Goal: Task Accomplishment & Management: Manage account settings

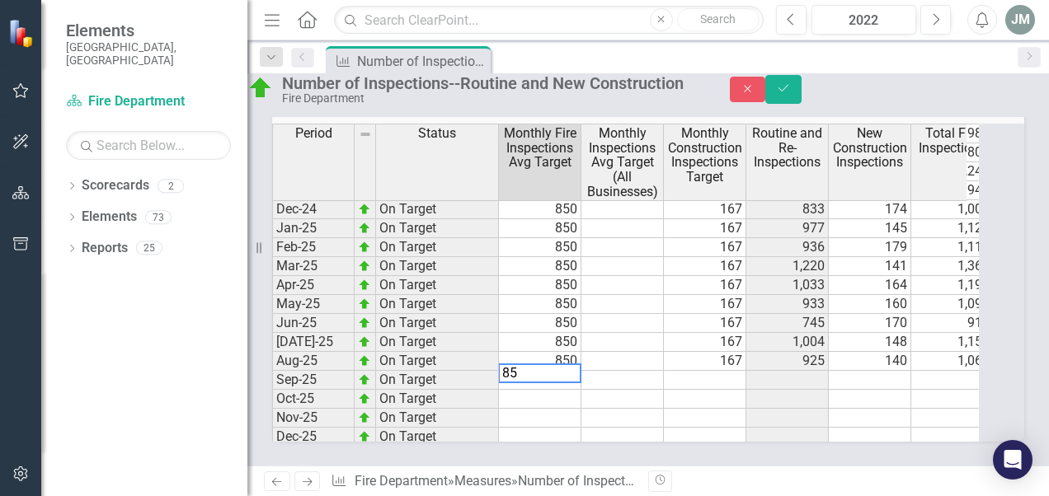
type textarea "850"
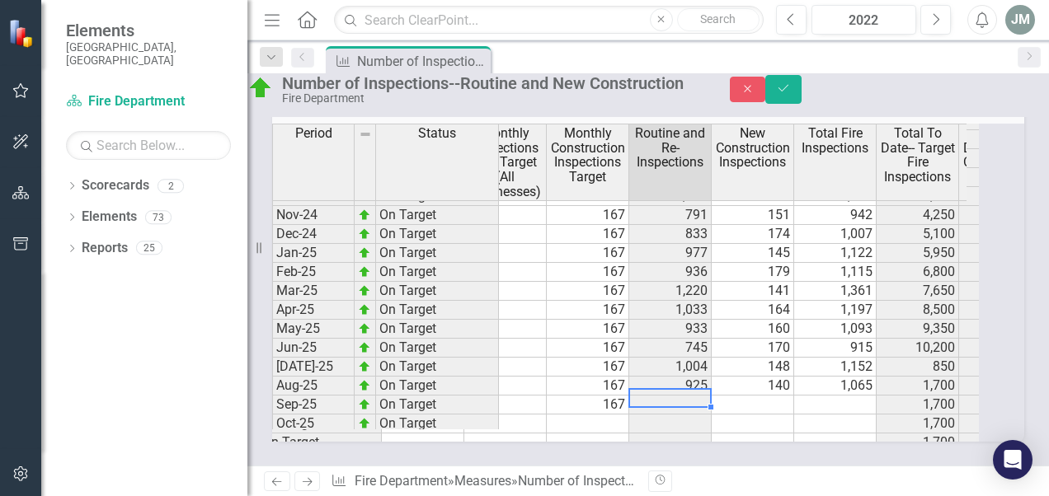
click at [829, 377] on td "1,065" at bounding box center [835, 386] width 82 height 19
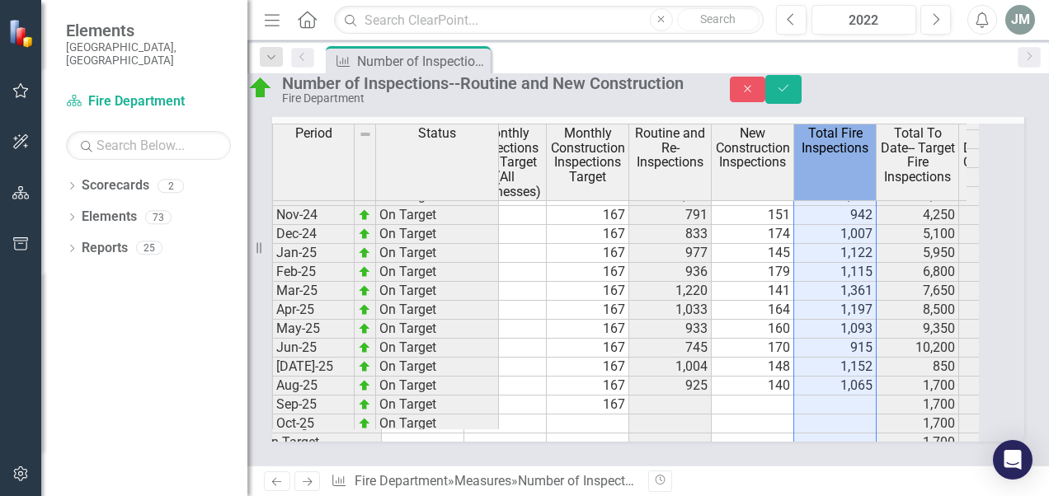
drag, startPoint x: 860, startPoint y: 180, endPoint x: 858, endPoint y: 355, distance: 174.8
click at [858, 355] on div "Period Status Monthly Fire Inspections Avg Target Monthly Inspections Avg Targe…" at bounding box center [625, 283] width 707 height 318
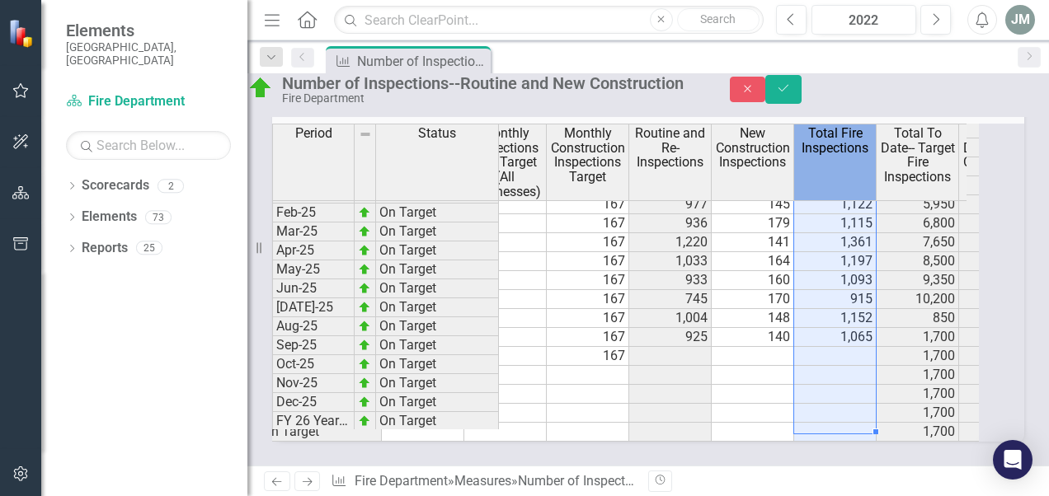
click at [872, 347] on td at bounding box center [835, 356] width 82 height 19
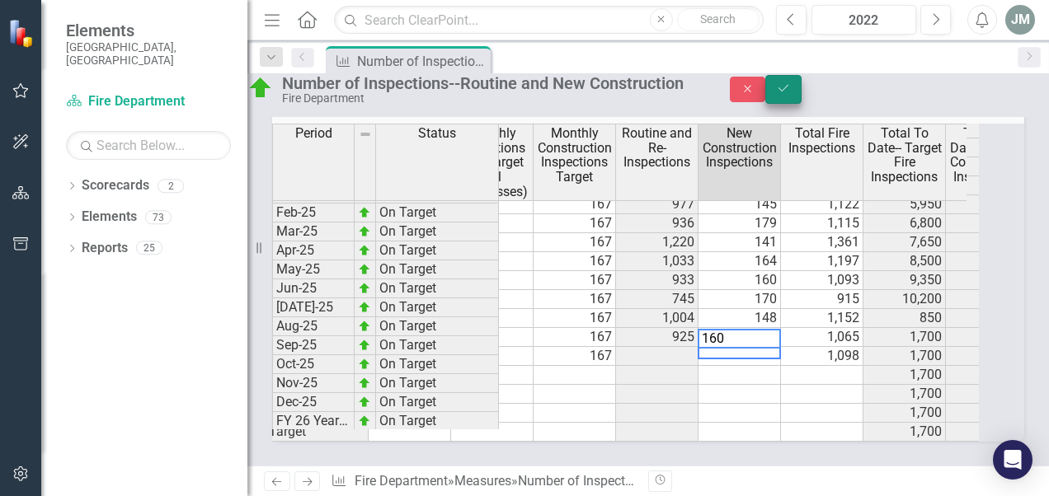
type textarea "160"
click at [802, 97] on button "Save" at bounding box center [783, 89] width 36 height 29
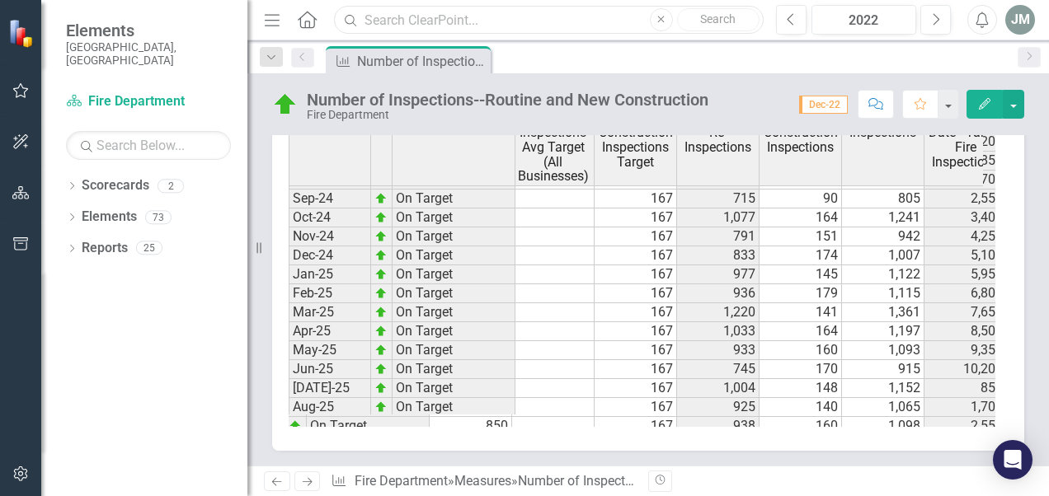
click at [546, 18] on input "text" at bounding box center [549, 20] width 430 height 29
type input "revenue collected"
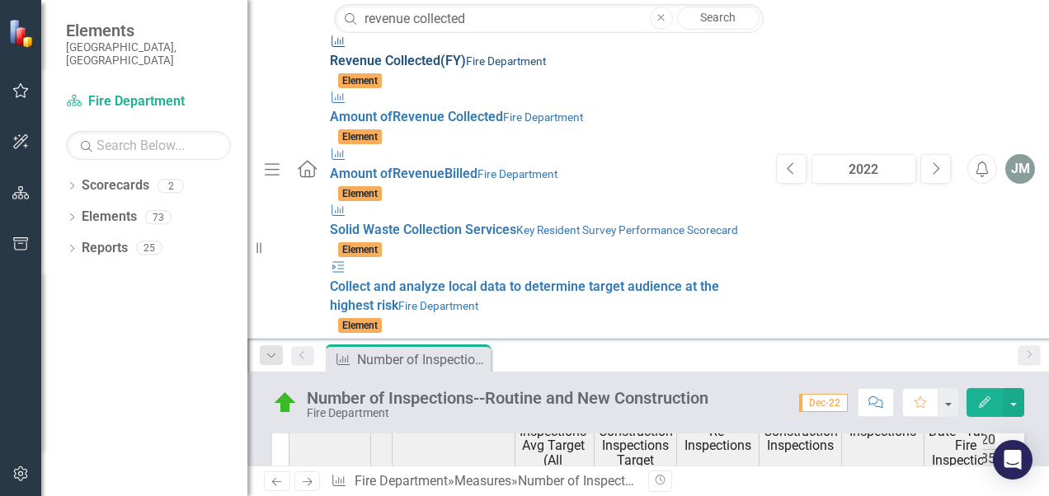
click at [519, 63] on div "Measure Revenue Collected (FY) Fire Department" at bounding box center [545, 52] width 430 height 38
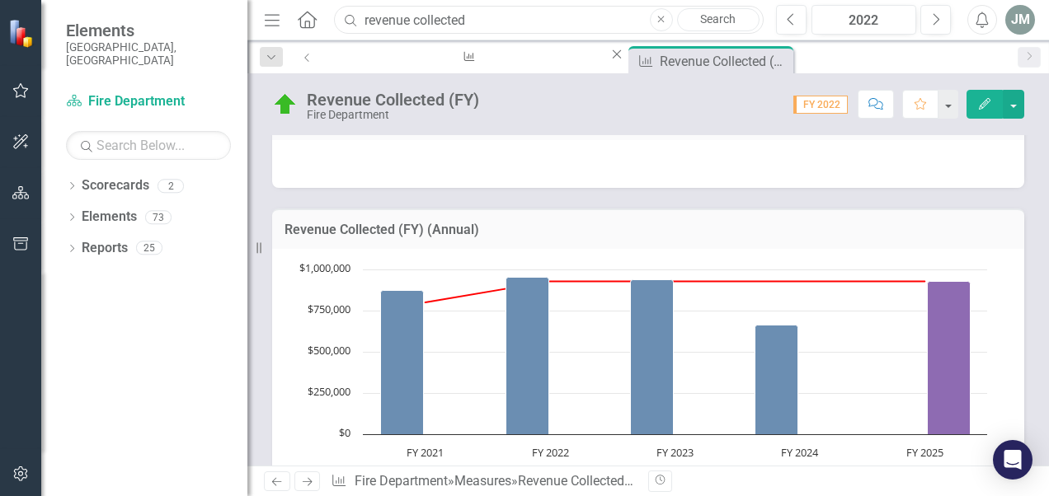
click at [525, 16] on input "revenue collected" at bounding box center [549, 20] width 430 height 29
click at [714, 23] on link "Search" at bounding box center [718, 19] width 82 height 23
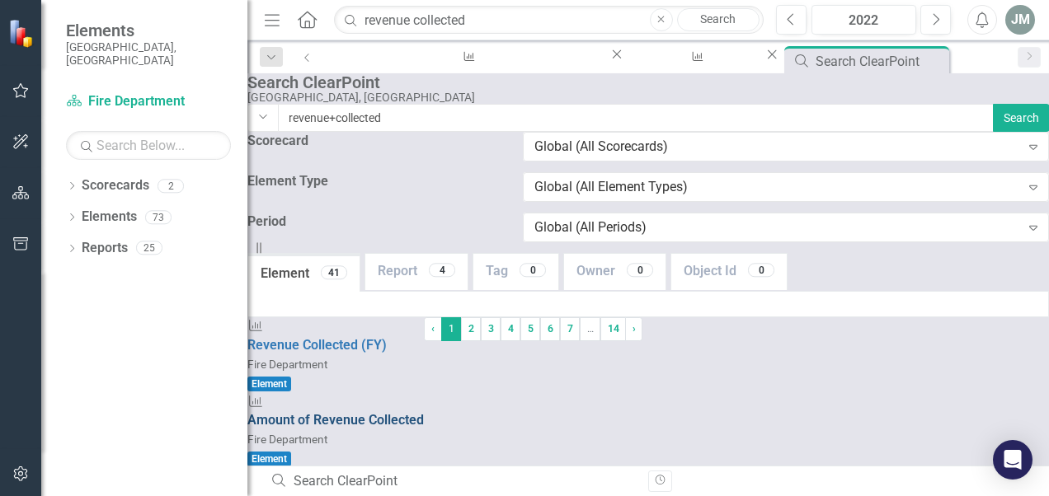
click at [357, 412] on span "Amount of Revenue Collected" at bounding box center [335, 420] width 176 height 16
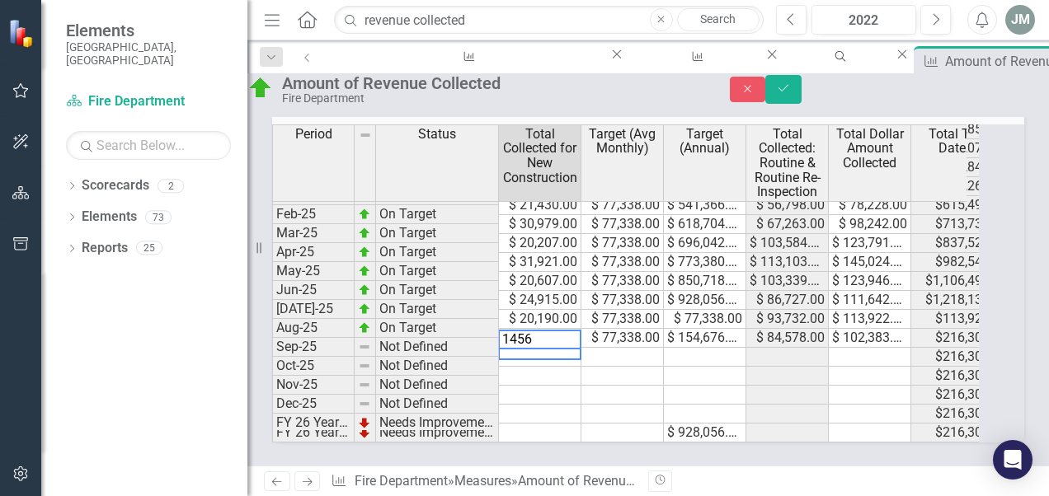
type textarea "14565"
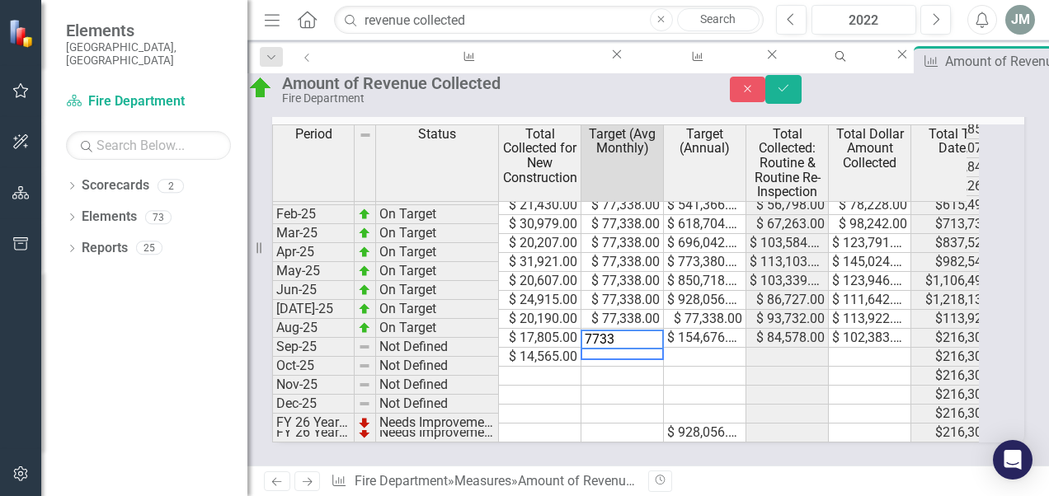
type textarea "77338"
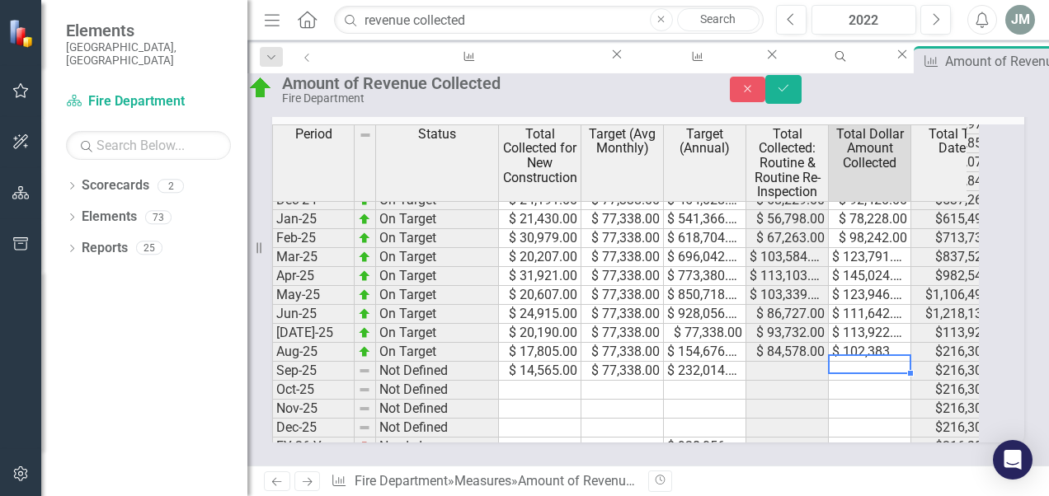
click at [887, 362] on tbody "Dec-23 On Target $ 15,667.00 $ 77,338.00 $ 464,028.00 $ 71,544.00 $ 87,211.00 $…" at bounding box center [674, 210] width 804 height 494
type textarea "95822"
click at [802, 104] on button "Save" at bounding box center [783, 89] width 36 height 29
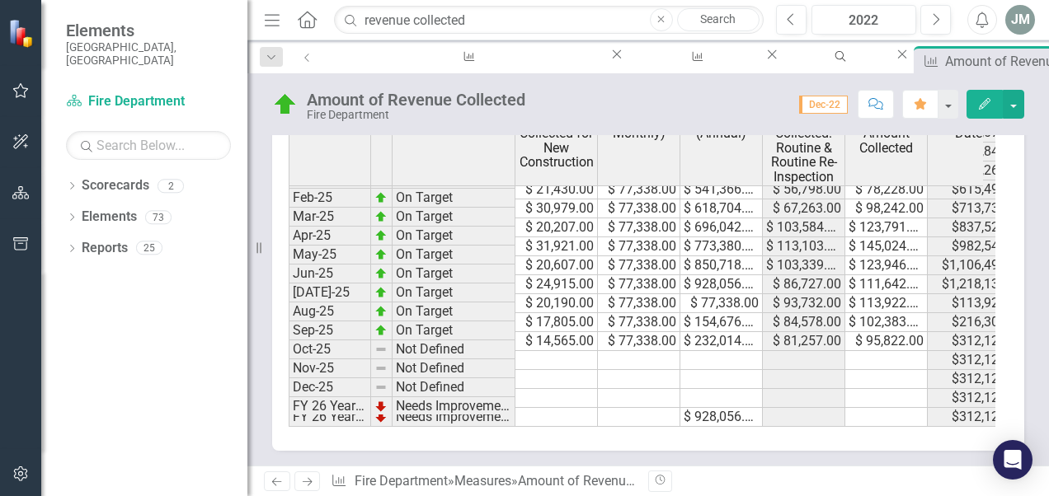
scroll to position [1263, 0]
click at [529, 9] on input "revenue collected" at bounding box center [549, 20] width 430 height 29
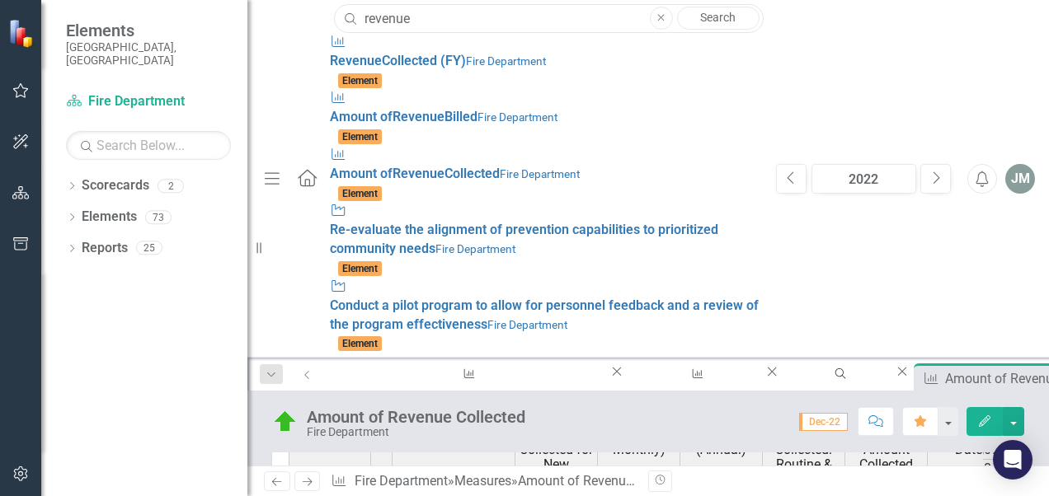
type input "revenue billed"
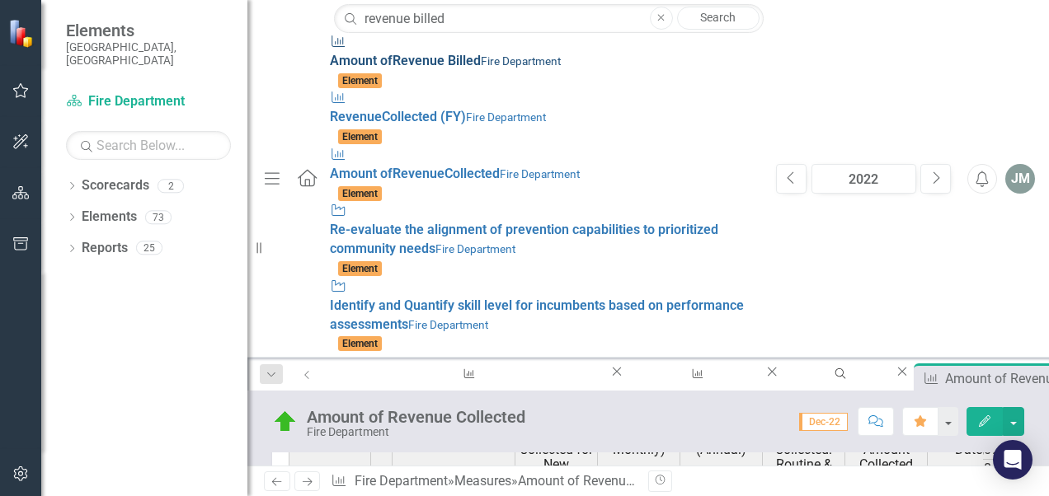
click at [481, 59] on small "Fire Department" at bounding box center [521, 60] width 80 height 13
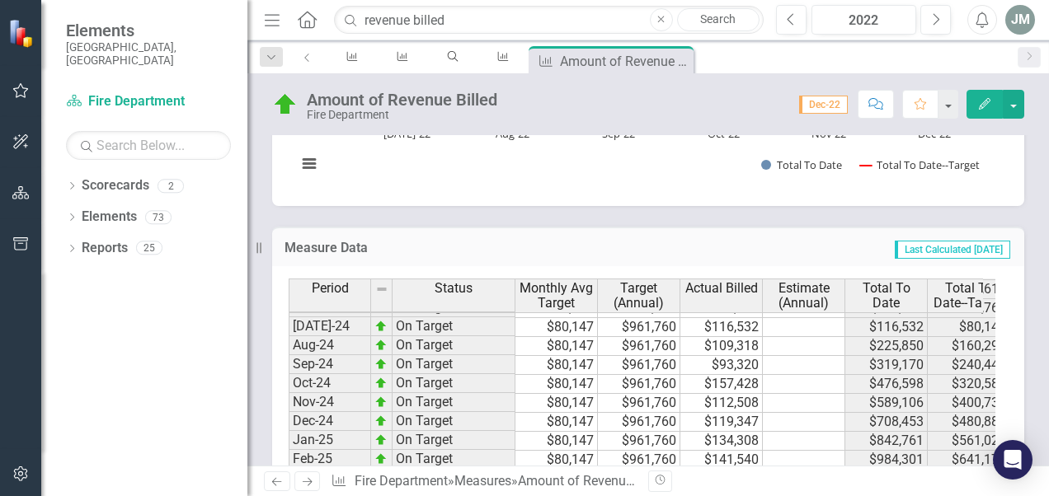
scroll to position [834, 0]
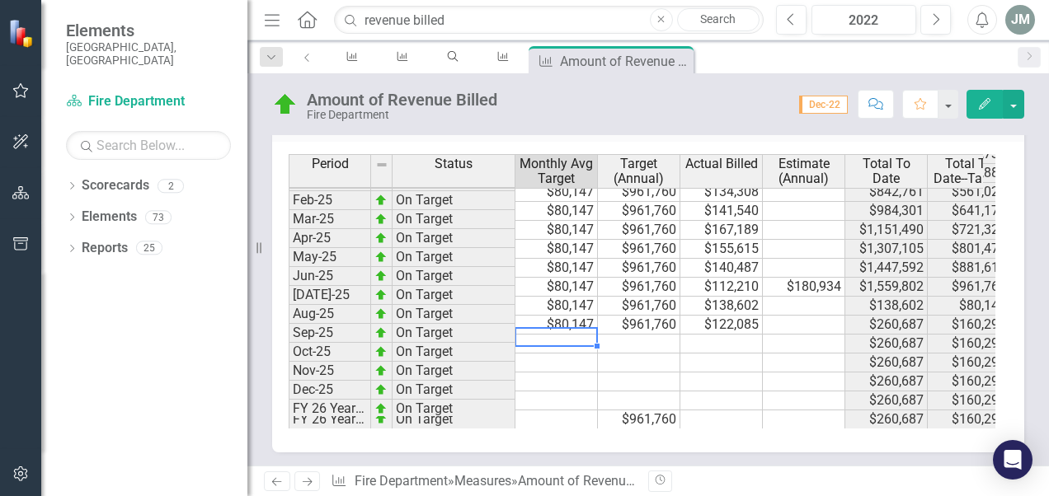
click at [571, 335] on td at bounding box center [556, 344] width 82 height 19
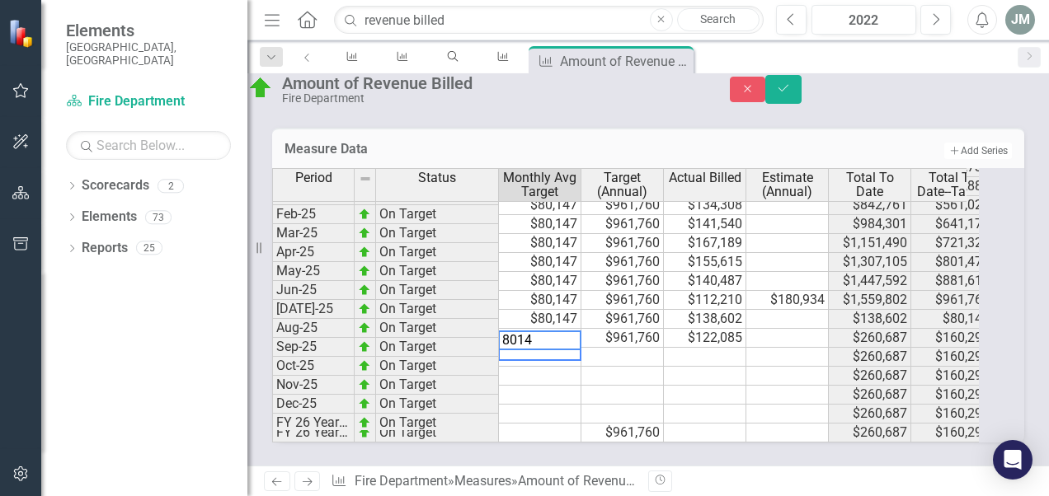
type textarea "80147"
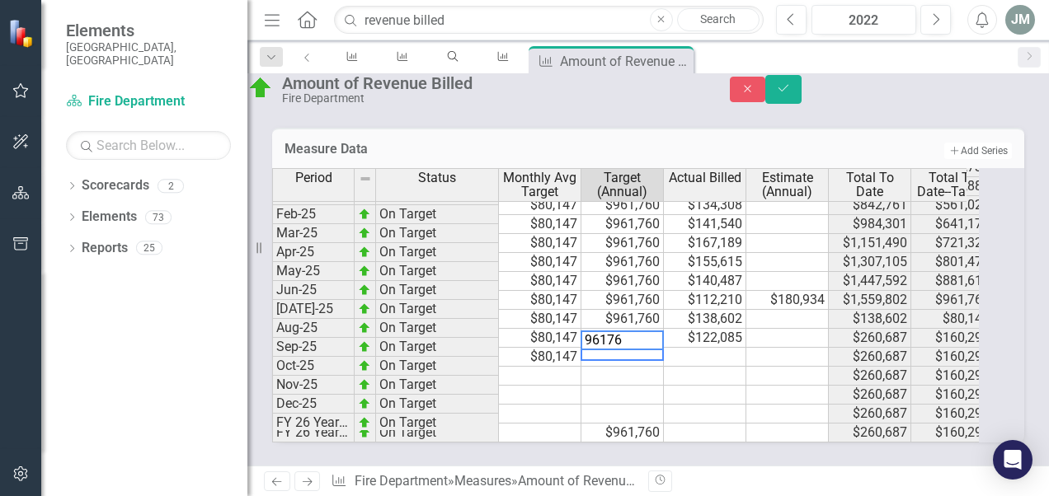
type textarea "961760"
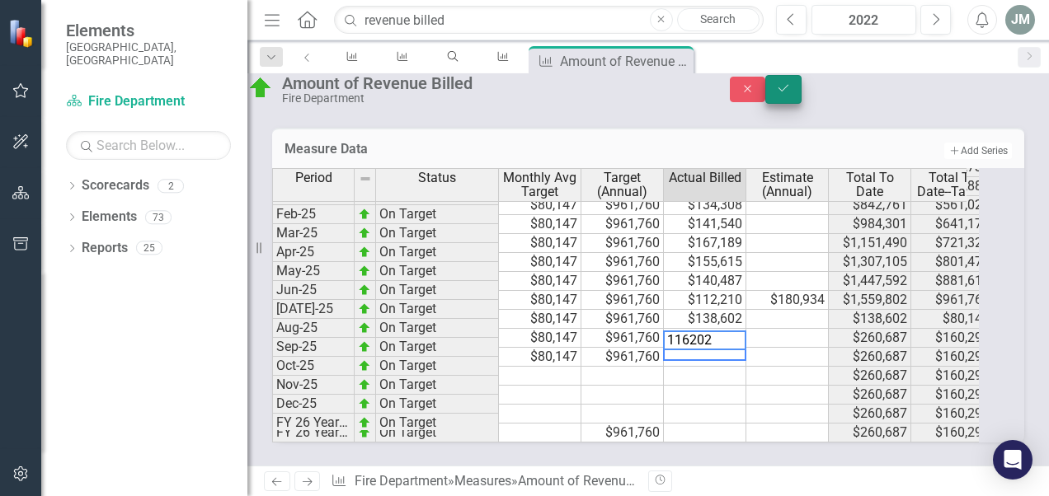
type textarea "116202"
click at [802, 104] on button "Save" at bounding box center [783, 89] width 36 height 29
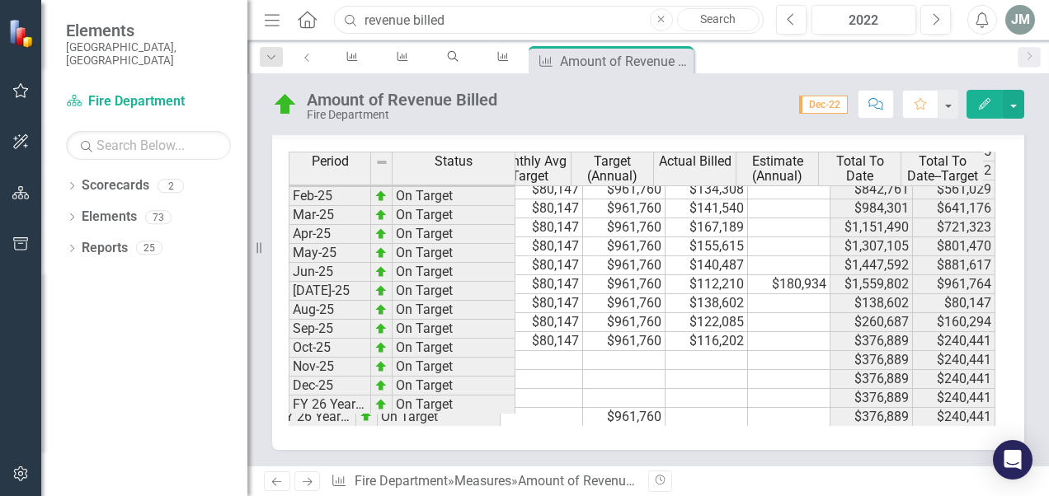
click at [459, 16] on input "revenue billed" at bounding box center [549, 20] width 430 height 29
type input "r"
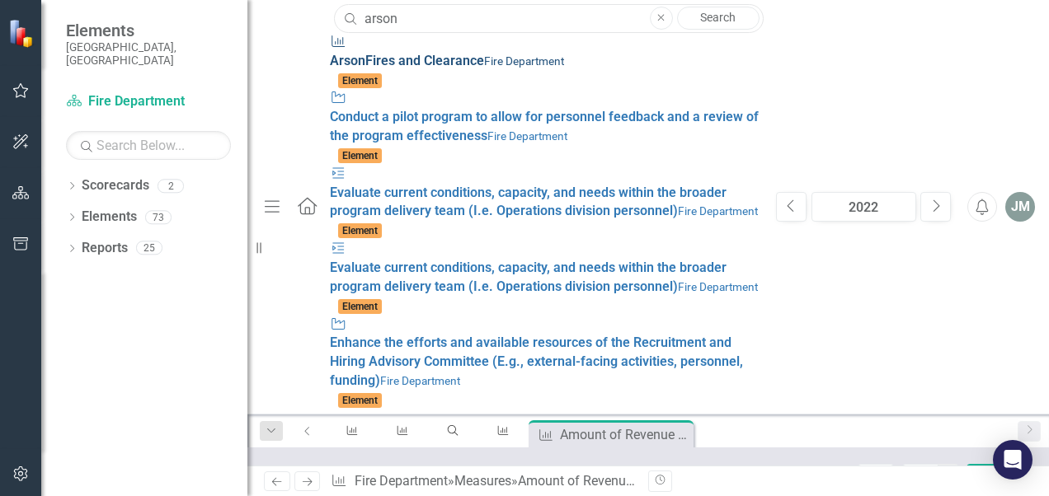
type input "arson"
click at [334, 49] on div "Measure Arson Fires and Clearance Fire Department" at bounding box center [545, 52] width 430 height 38
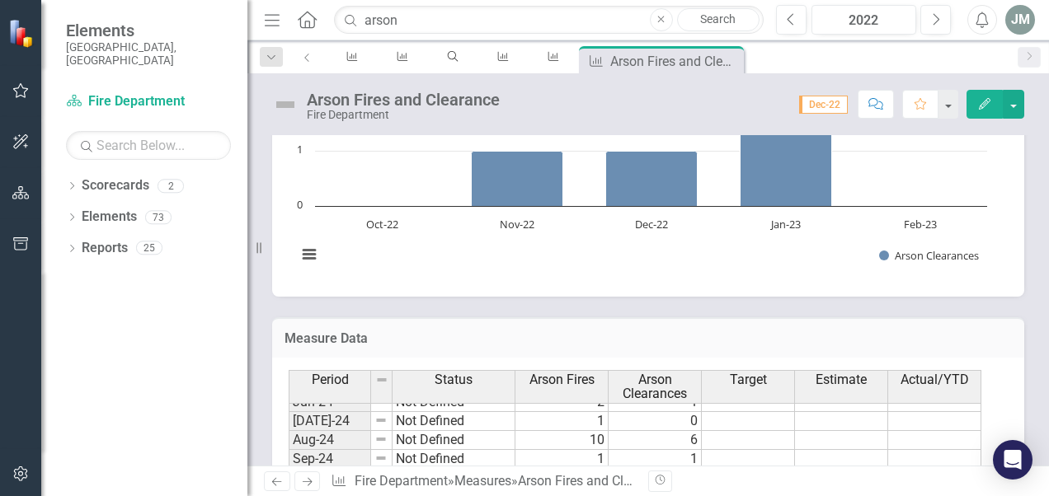
scroll to position [794, 0]
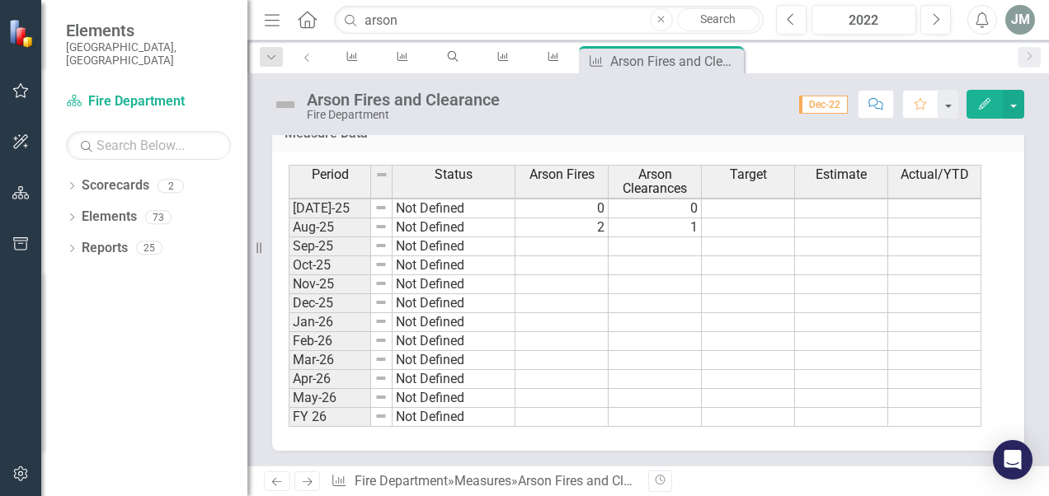
click at [596, 239] on tbody "Jan-24 Not Defined 6 [DATE]-24 Not Defined 1 [DATE]-24 Not Defined 0 0 Apr-24 N…" at bounding box center [635, 142] width 693 height 570
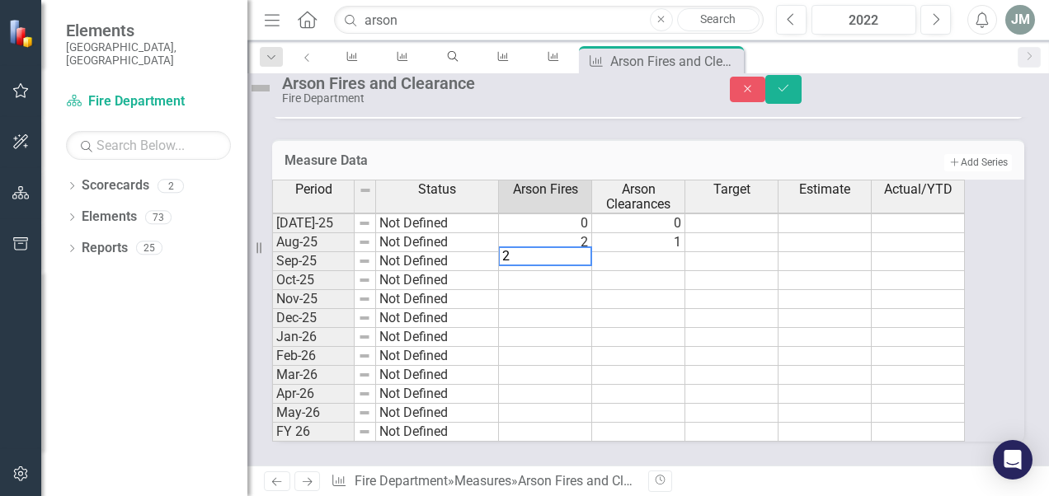
type textarea "2"
click at [680, 252] on td at bounding box center [638, 261] width 93 height 19
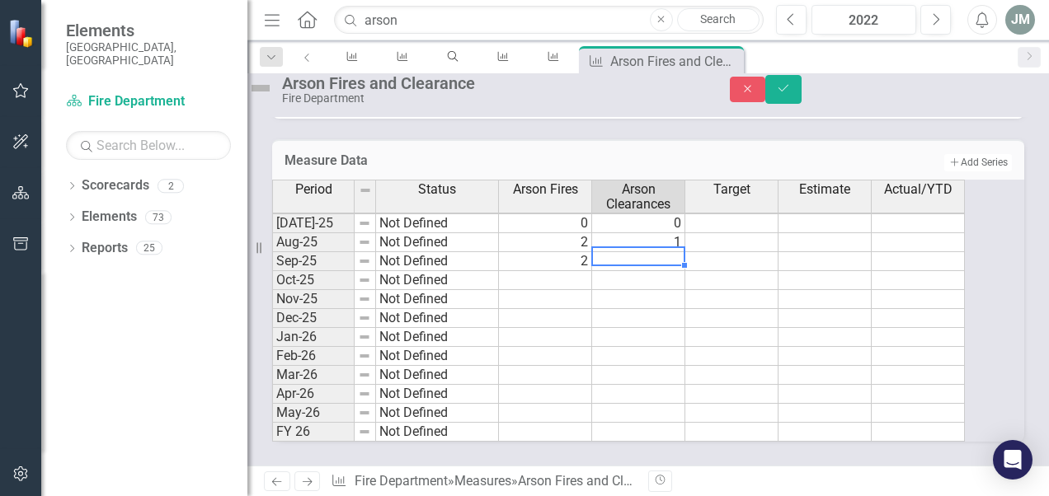
click at [680, 252] on td at bounding box center [638, 261] width 93 height 19
type textarea "0"
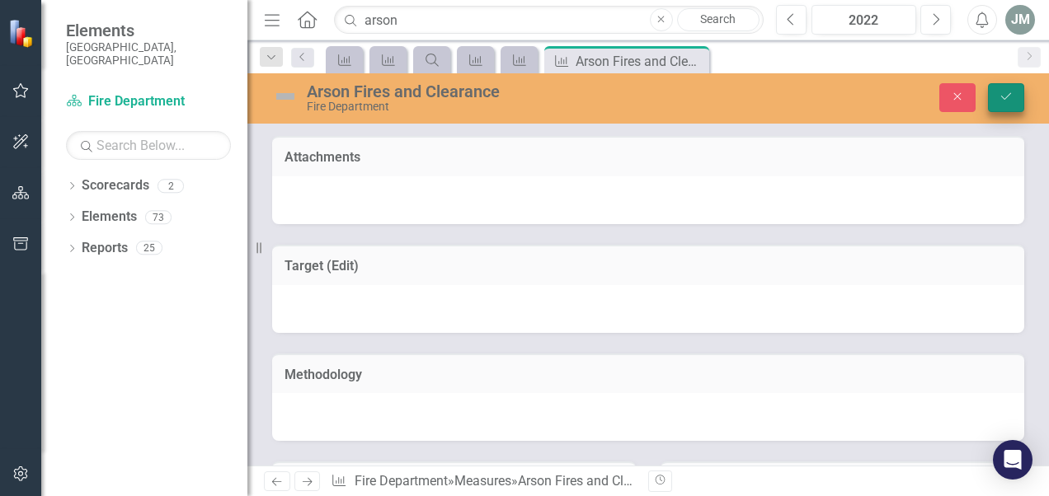
scroll to position [455, 0]
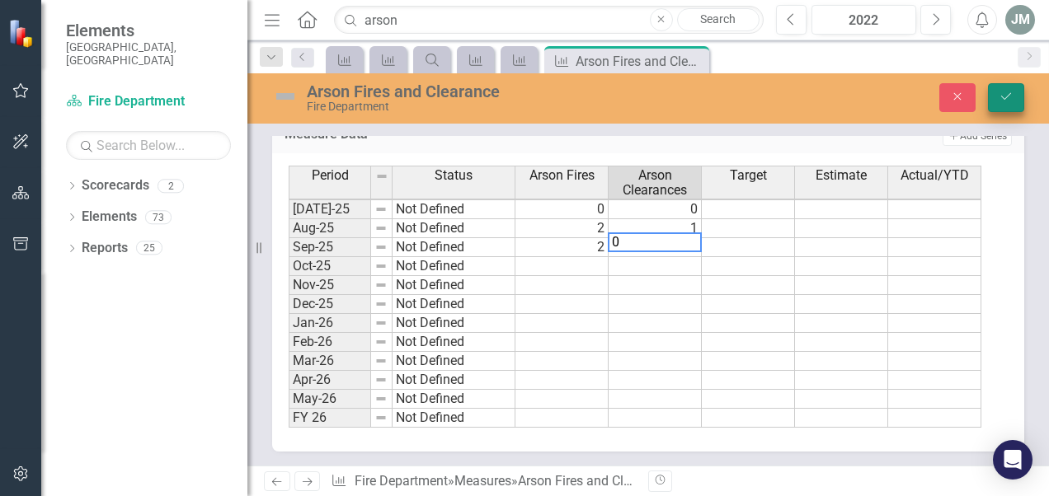
type textarea "0"
click at [1009, 102] on icon "Save" at bounding box center [1006, 97] width 15 height 12
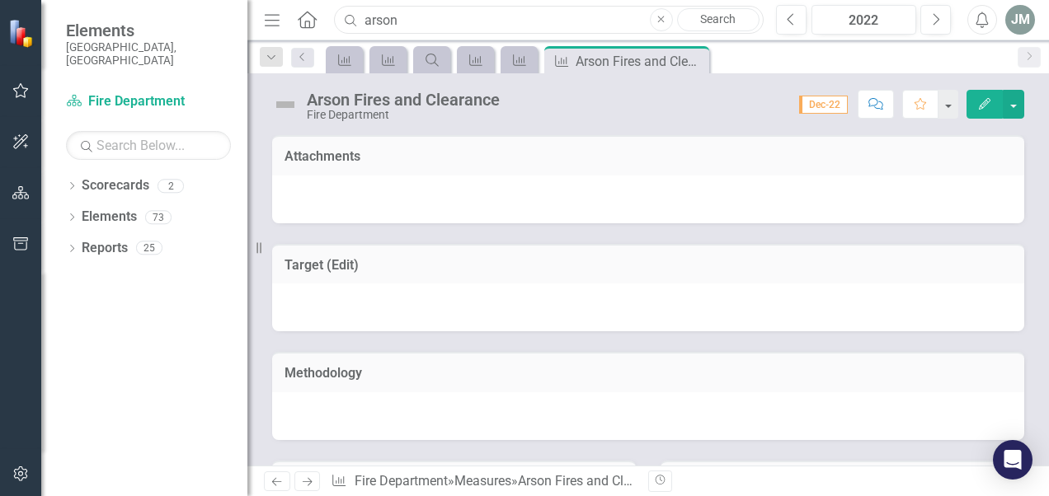
click at [488, 26] on input "arson" at bounding box center [549, 20] width 430 height 29
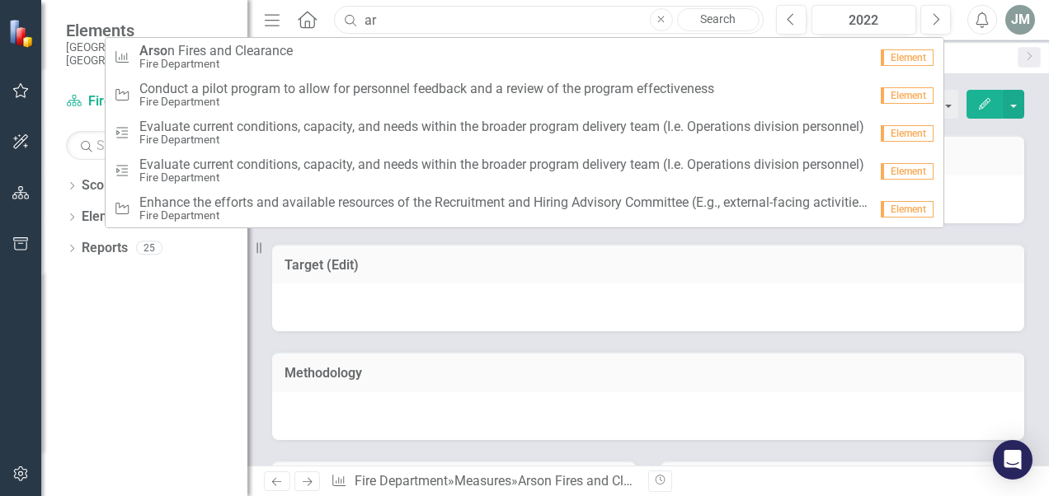
type input "a"
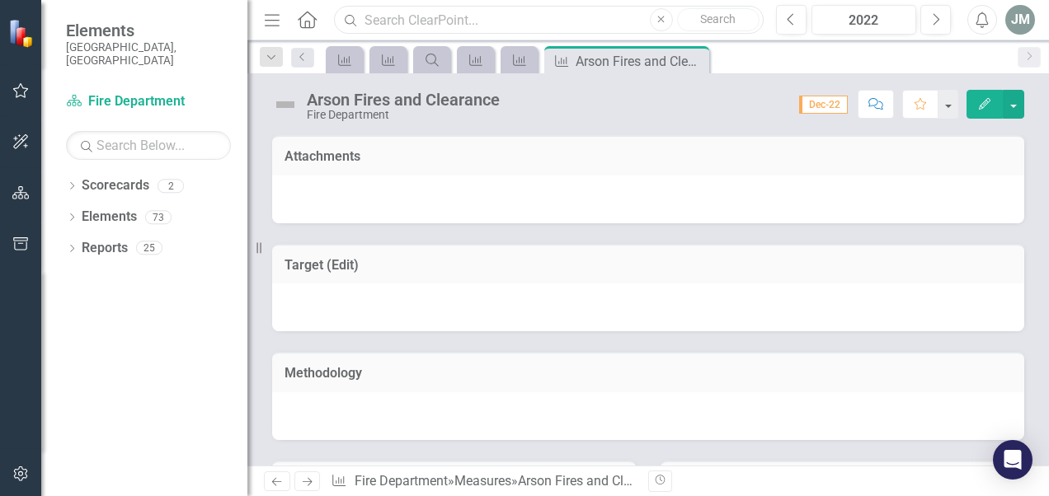
click at [444, 16] on input "text" at bounding box center [549, 20] width 430 height 29
type input "revenue billed"
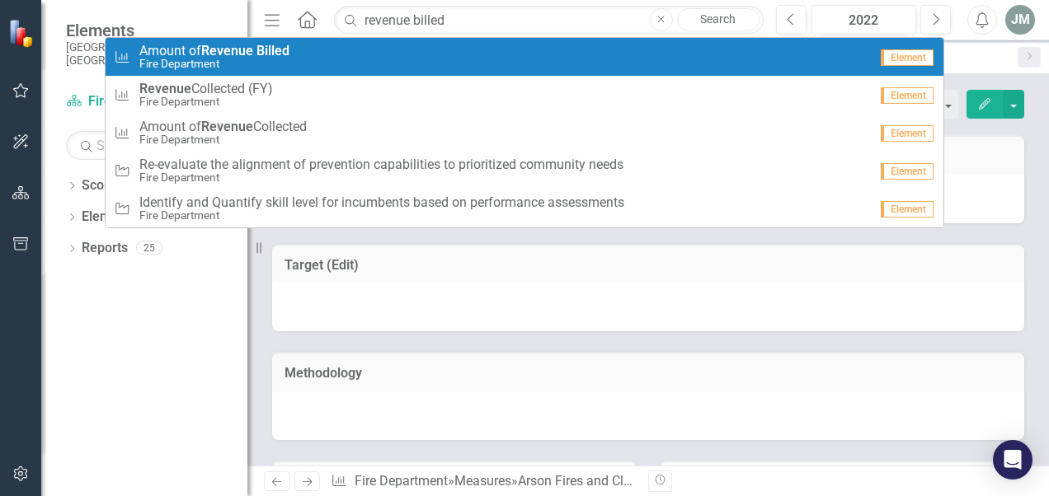
click at [328, 70] on link "Measure Amount of Revenue Billed Fire Department Element" at bounding box center [525, 57] width 838 height 38
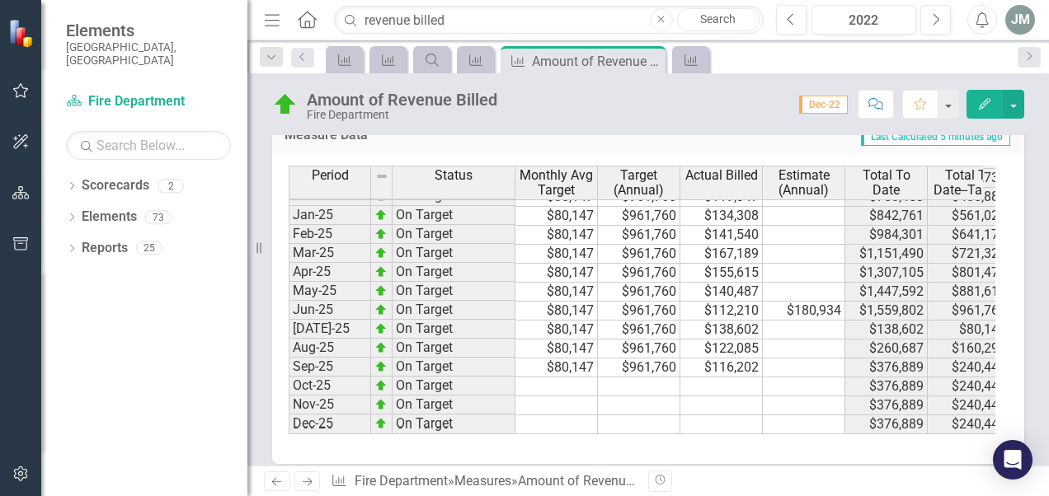
scroll to position [811, 0]
